Goal: Transaction & Acquisition: Purchase product/service

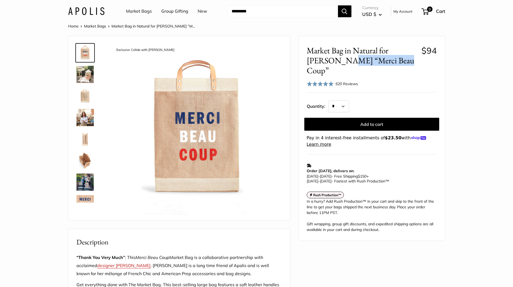
drag, startPoint x: 367, startPoint y: 63, endPoint x: 311, endPoint y: 60, distance: 55.3
click at [311, 60] on span "Market Bag in Natural for [PERSON_NAME] “Merci Beau Coup”" at bounding box center [362, 61] width 111 height 30
copy span "Merci Beau Coup"
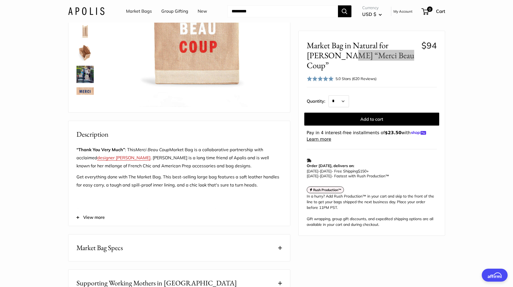
scroll to position [162, 0]
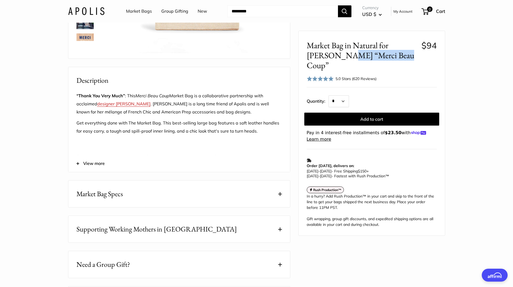
click at [143, 207] on button "Market Bag Specs" at bounding box center [179, 194] width 222 height 27
